Goal: Task Accomplishment & Management: Use online tool/utility

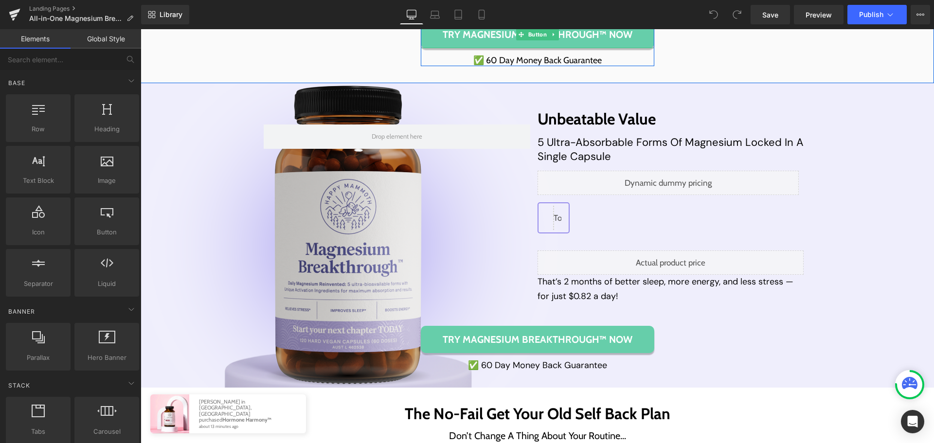
scroll to position [4525, 0]
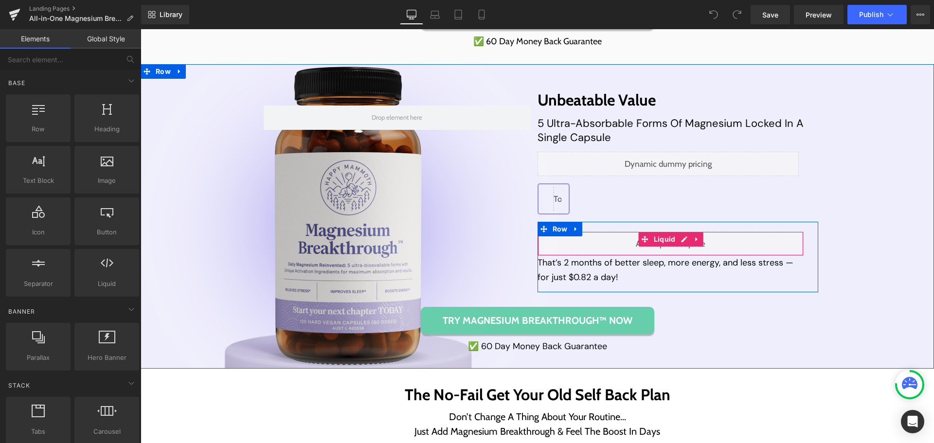
click at [683, 243] on div "Liquid" at bounding box center [671, 244] width 267 height 24
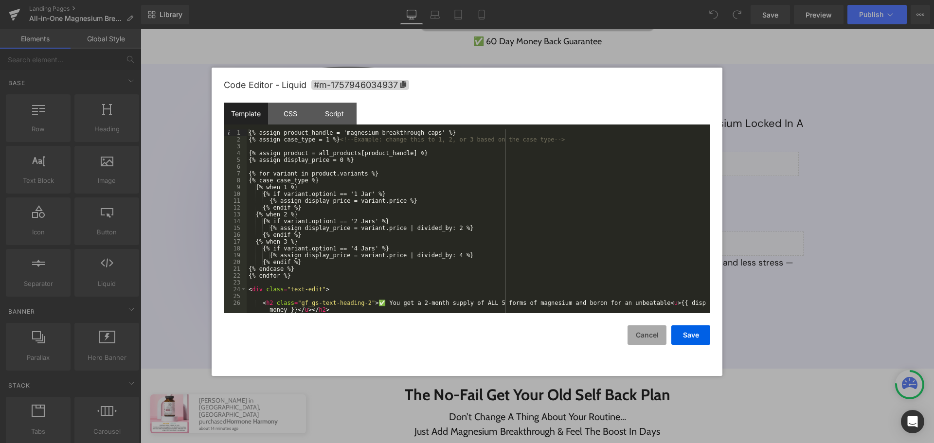
click at [641, 329] on button "Cancel" at bounding box center [647, 335] width 39 height 19
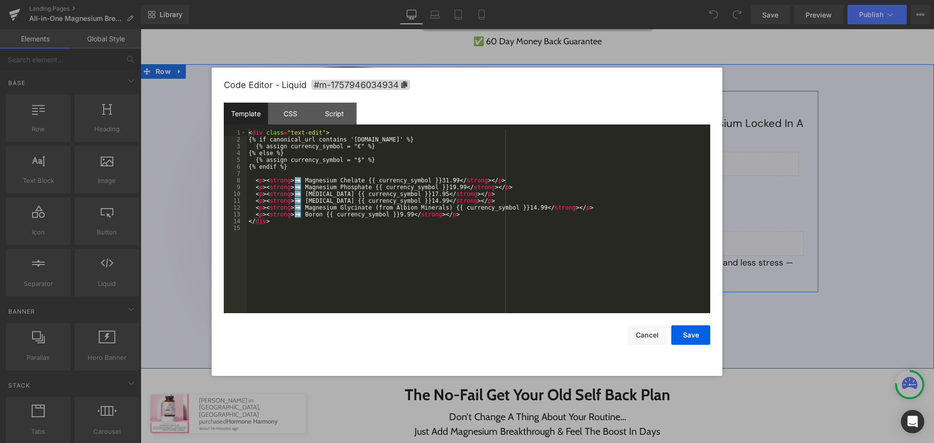
click at [677, 163] on icon at bounding box center [679, 160] width 5 height 6
click at [646, 331] on button "Cancel" at bounding box center [647, 335] width 39 height 19
